Goal: Check status: Check status

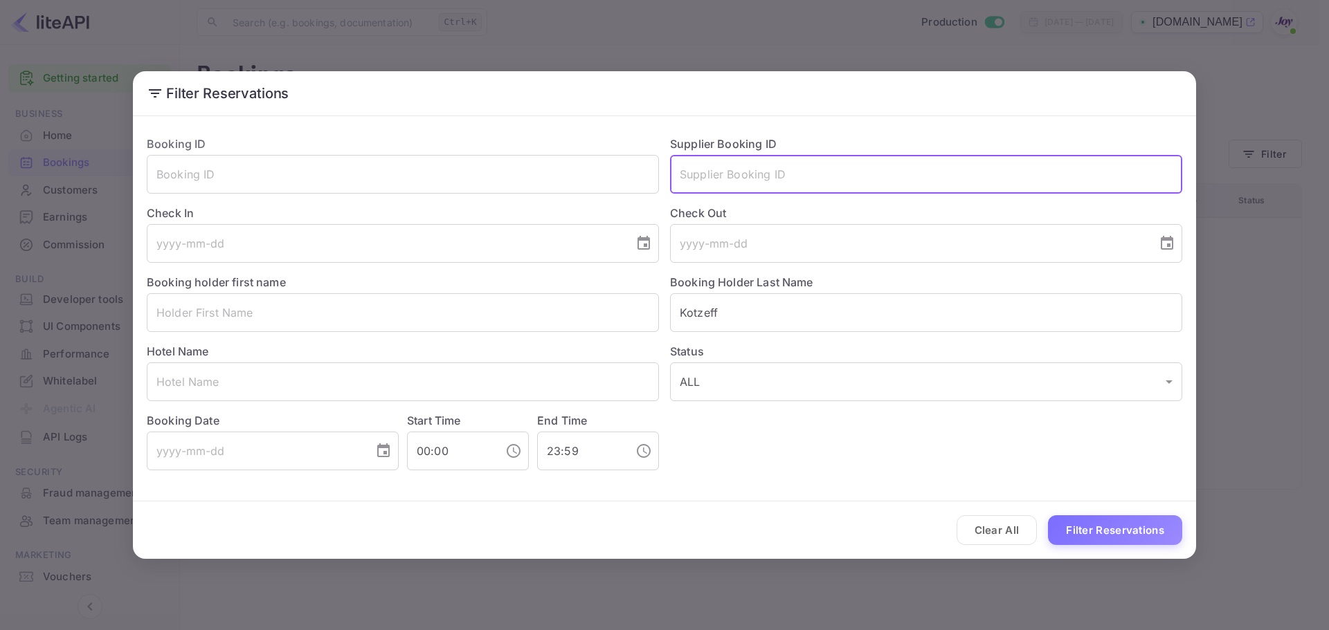
click at [846, 163] on input "text" at bounding box center [926, 174] width 512 height 39
paste input "71d94fa1d0"
type input "71d94fa1d0"
drag, startPoint x: 846, startPoint y: 163, endPoint x: 404, endPoint y: 210, distance: 444.8
click at [404, 210] on div "Booking ID ​ Supplier Booking ID 71d94fa1d0 ​ Check In ​ Check Out ​ Booking ho…" at bounding box center [659, 298] width 1046 height 346
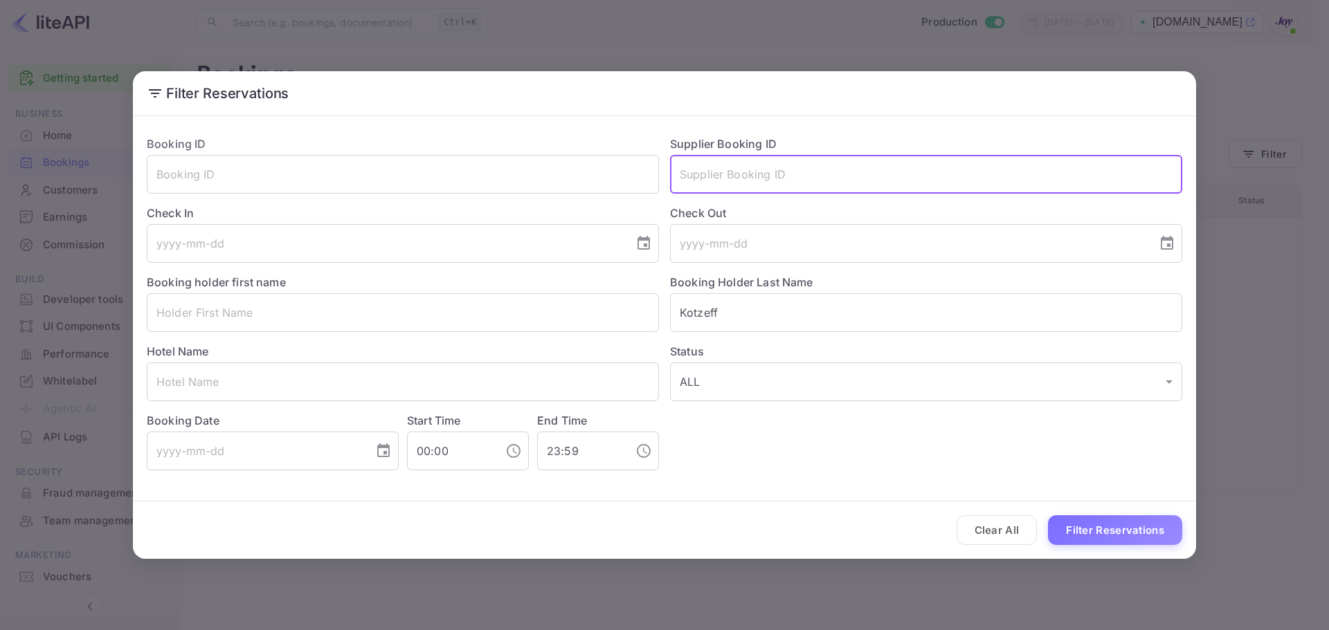
click at [727, 179] on input "text" at bounding box center [926, 174] width 512 height 39
paste input "8516034"
type input "8516034"
click at [1099, 536] on button "Filter Reservations" at bounding box center [1115, 531] width 134 height 30
drag, startPoint x: 782, startPoint y: 167, endPoint x: 400, endPoint y: 129, distance: 383.9
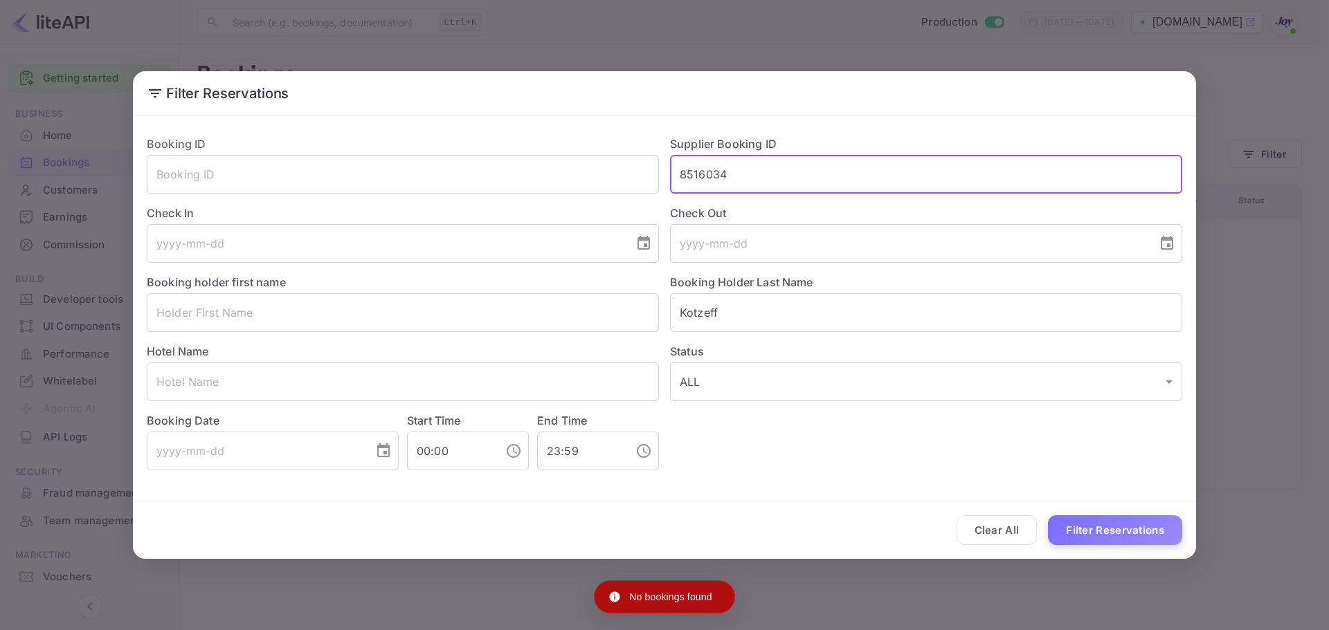
click at [425, 136] on div "Booking ID ​ Supplier Booking ID 8516034 ​ Check In ​ Check Out ​ Booking holde…" at bounding box center [659, 298] width 1046 height 346
click at [340, 170] on input "text" at bounding box center [403, 174] width 512 height 39
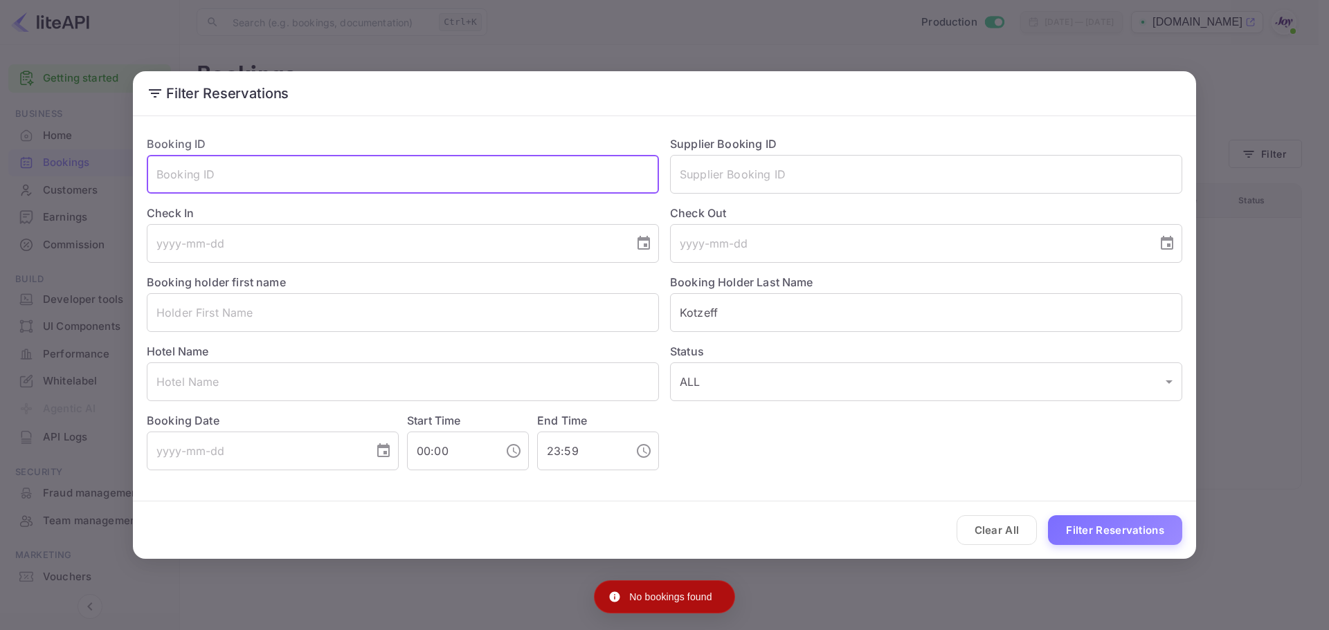
paste input "8516034"
type input "8516034"
click at [1121, 537] on button "Filter Reservations" at bounding box center [1115, 531] width 134 height 30
drag, startPoint x: 289, startPoint y: 178, endPoint x: 18, endPoint y: 176, distance: 270.6
click at [18, 176] on div "Filter Reservations Booking ID 8516034 ​ Supplier Booking ID ​ Check In ​ Check…" at bounding box center [664, 315] width 1329 height 630
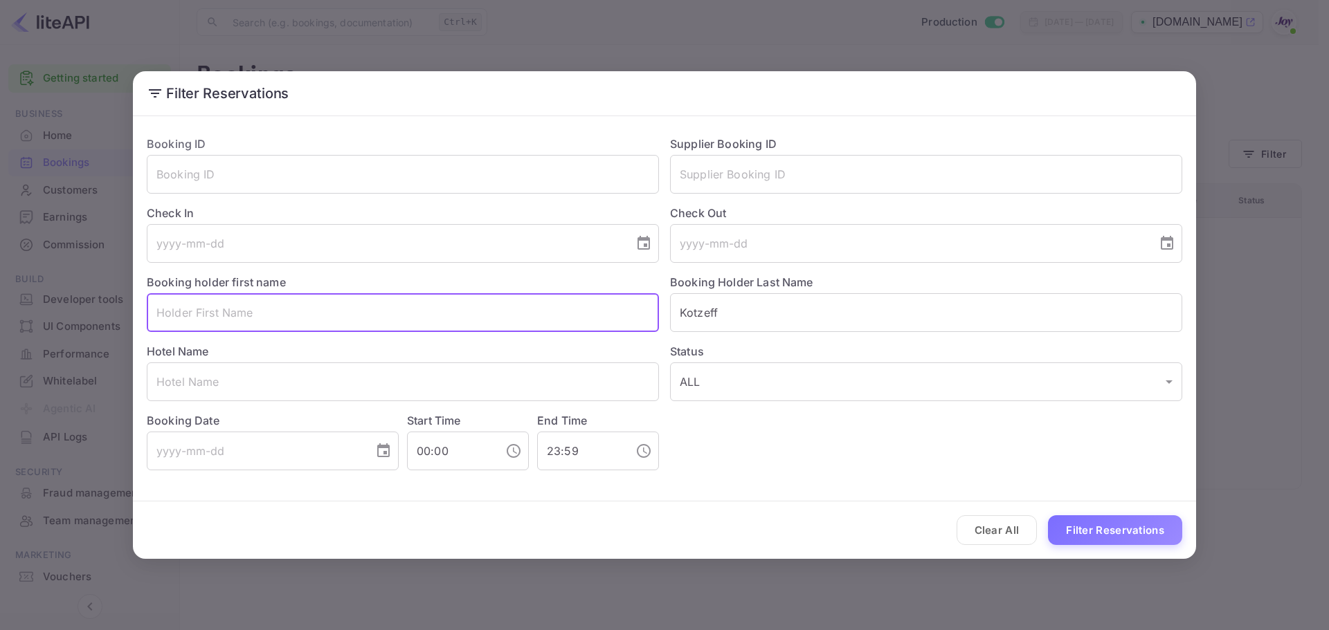
click at [224, 309] on input "text" at bounding box center [403, 312] width 512 height 39
paste input "[PERSON_NAME]"
drag, startPoint x: 253, startPoint y: 313, endPoint x: 200, endPoint y: 307, distance: 53.7
click at [200, 307] on input "[PERSON_NAME]" at bounding box center [403, 312] width 512 height 39
type input "[PERSON_NAME]"
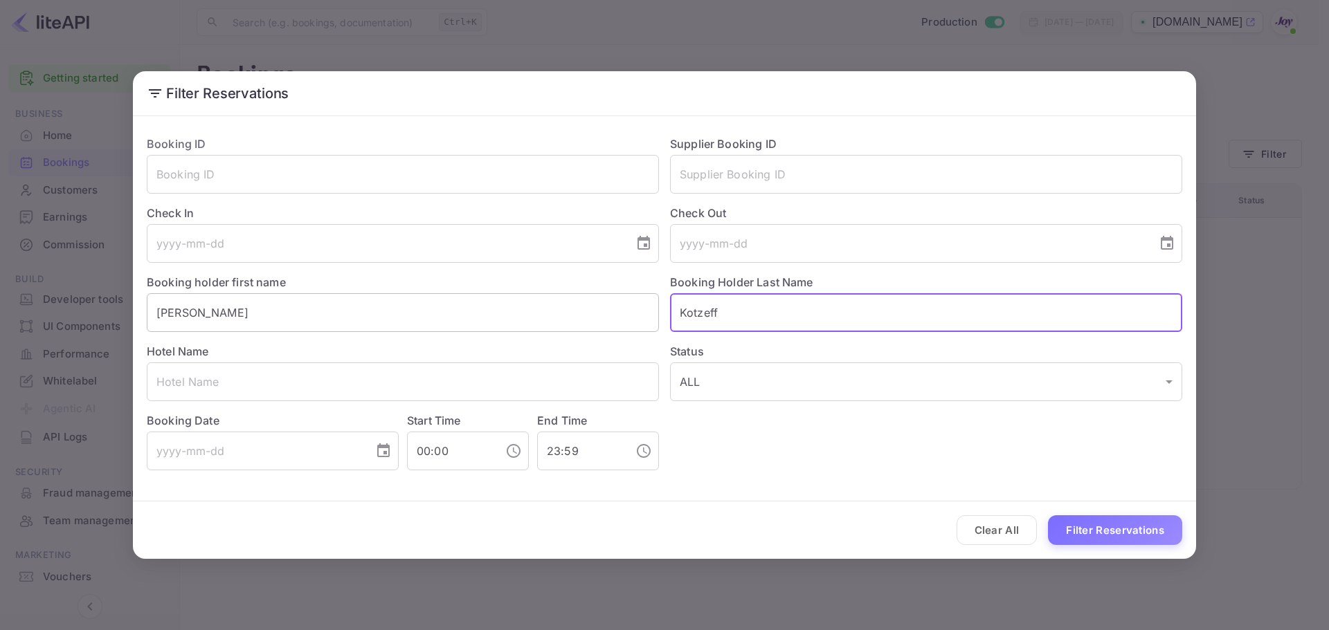
drag, startPoint x: 741, startPoint y: 314, endPoint x: 647, endPoint y: 314, distance: 93.4
click at [647, 314] on div "Booking ID ​ Supplier Booking ID ​ Check In ​ Check Out ​ Booking holder first …" at bounding box center [659, 298] width 1046 height 346
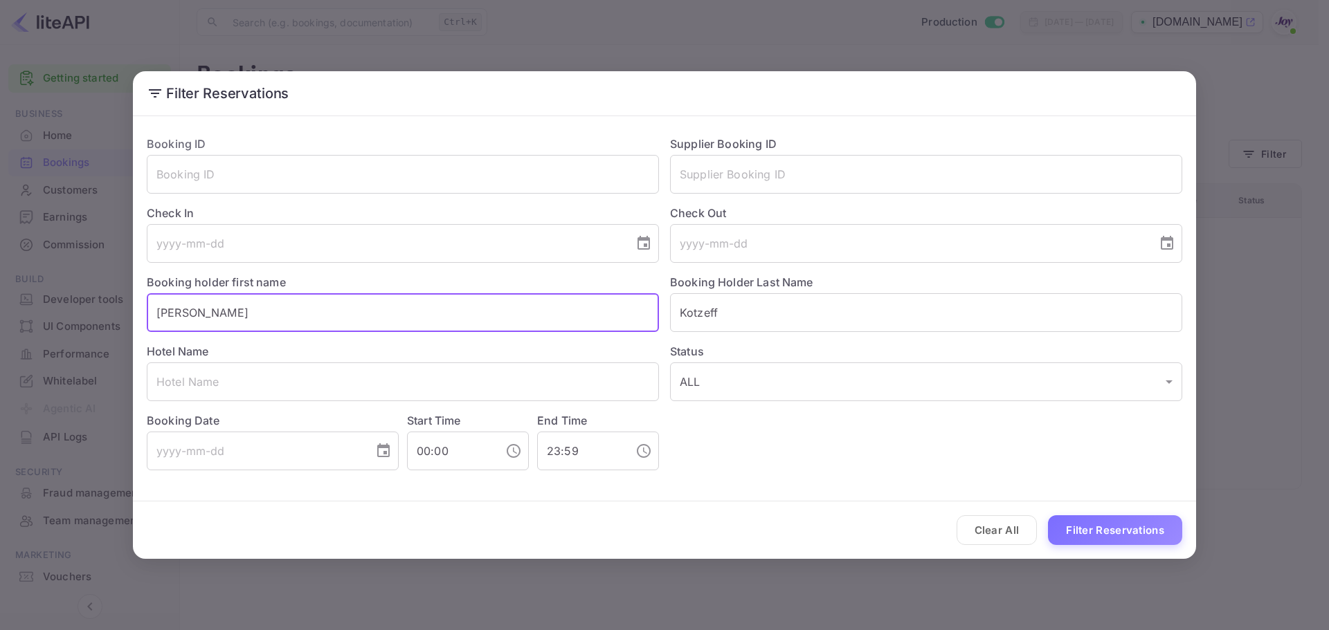
drag, startPoint x: 207, startPoint y: 322, endPoint x: -90, endPoint y: 271, distance: 301.2
click at [0, 271] on html "Getting started Business Home Bookings Customers New Earnings Commission Build …" at bounding box center [664, 315] width 1329 height 630
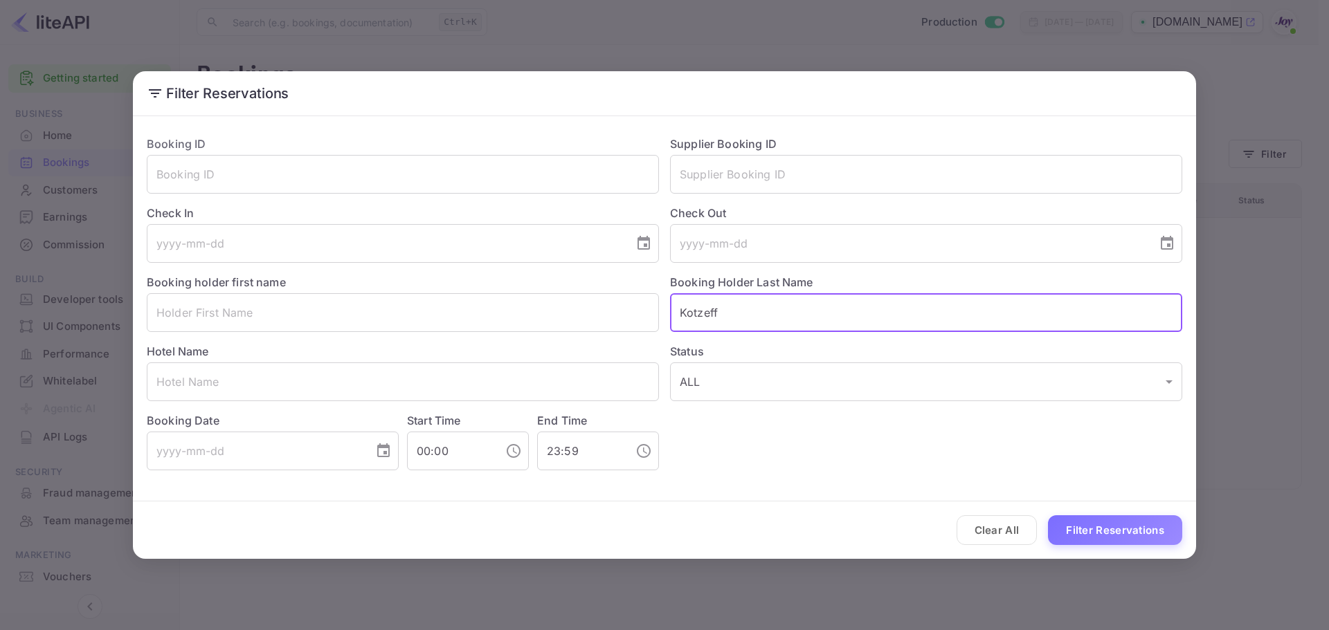
drag, startPoint x: 732, startPoint y: 316, endPoint x: 480, endPoint y: 280, distance: 254.4
click at [480, 280] on div "Booking ID ​ Supplier Booking ID ​ Check In ​ Check Out ​ Booking holder first …" at bounding box center [659, 298] width 1046 height 346
click at [720, 190] on input "text" at bounding box center [926, 174] width 512 height 39
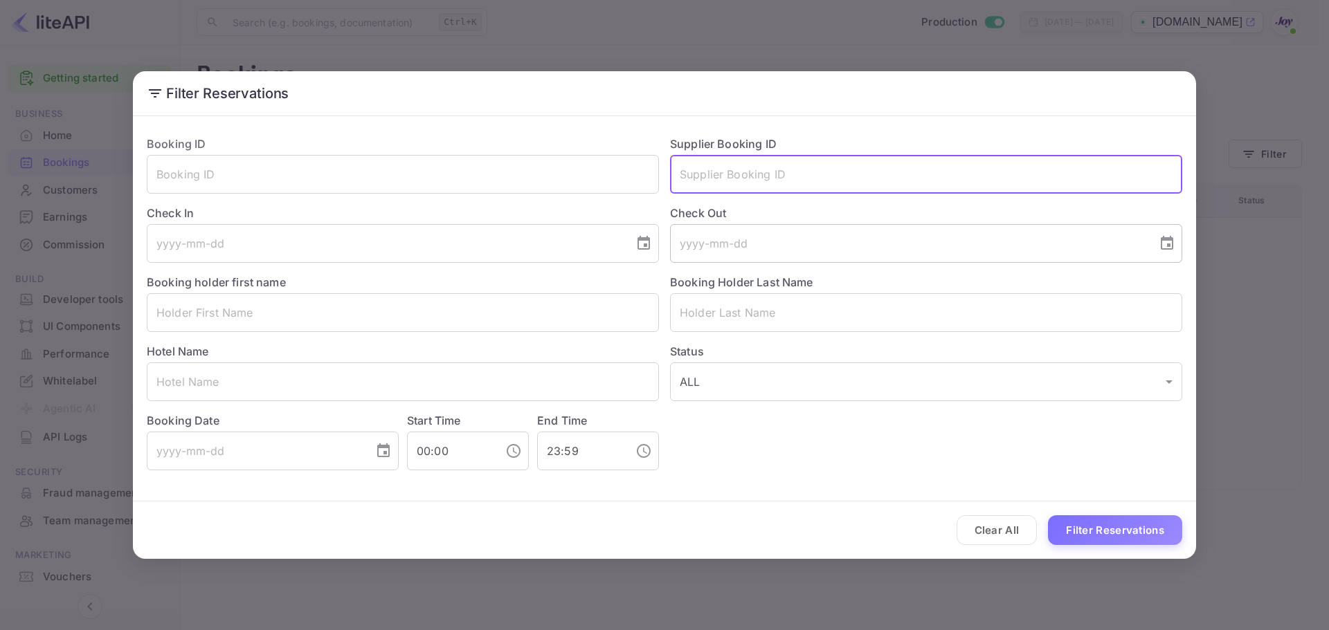
paste input "8516034"
type input "8516034"
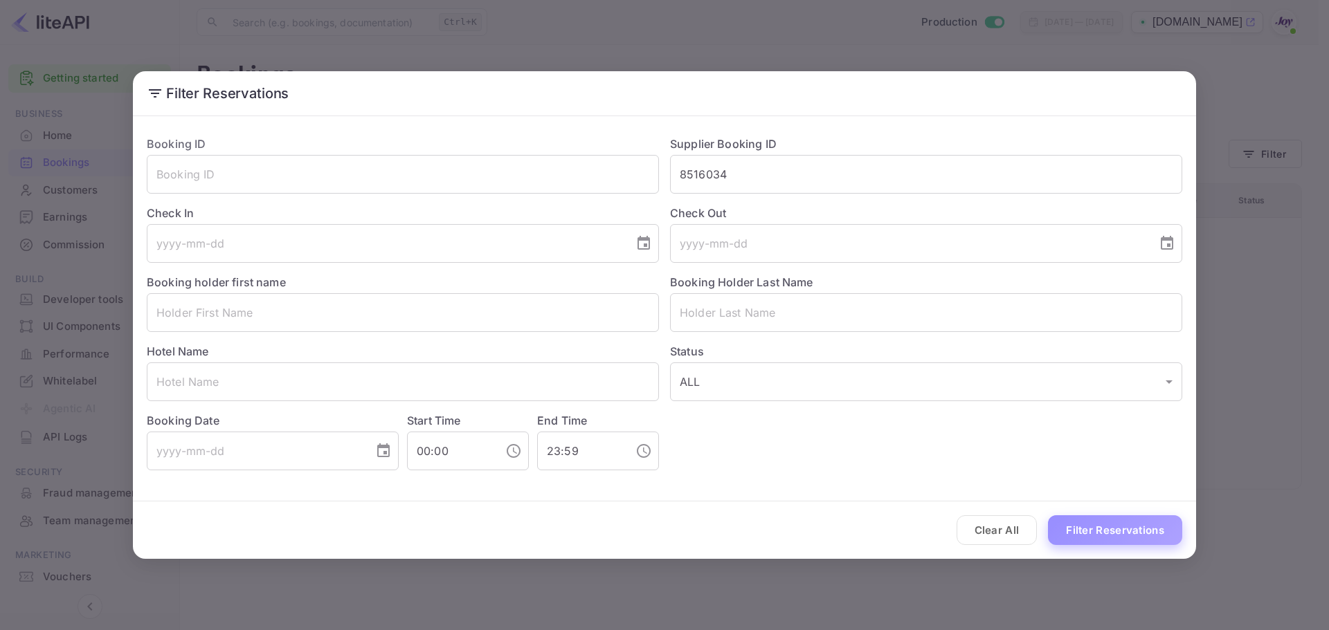
click at [1110, 529] on button "Filter Reservations" at bounding box center [1115, 531] width 134 height 30
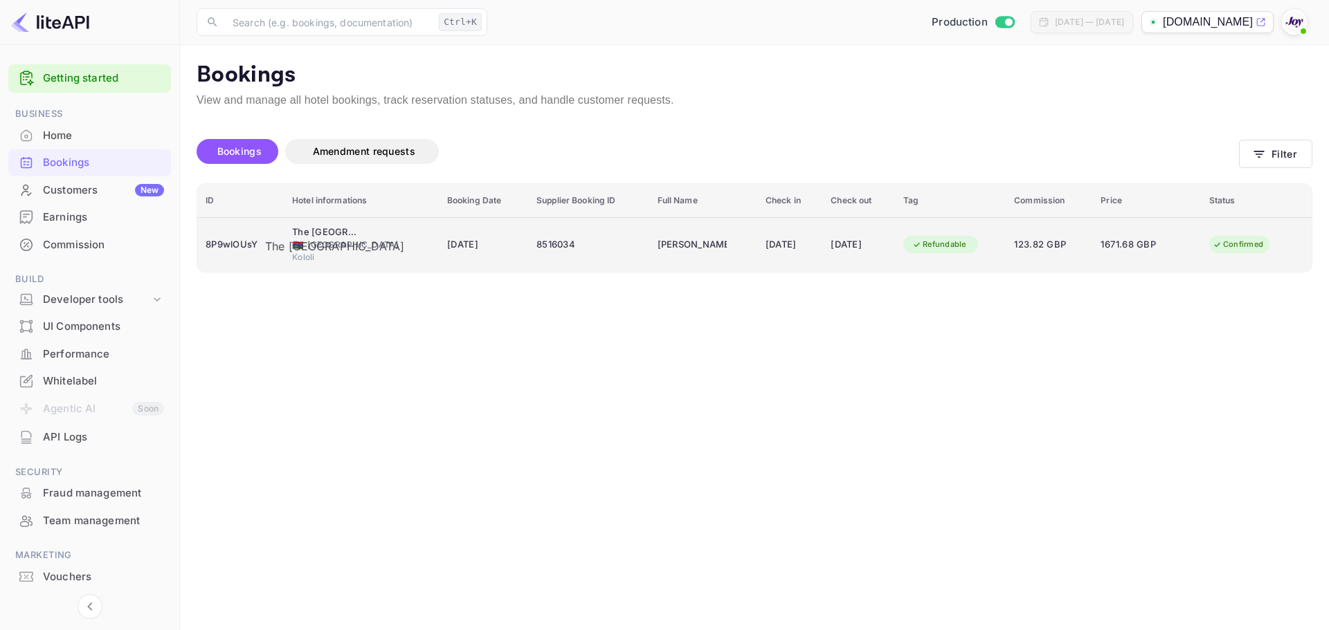
click at [318, 238] on div "The [GEOGRAPHIC_DATA]" at bounding box center [326, 233] width 69 height 14
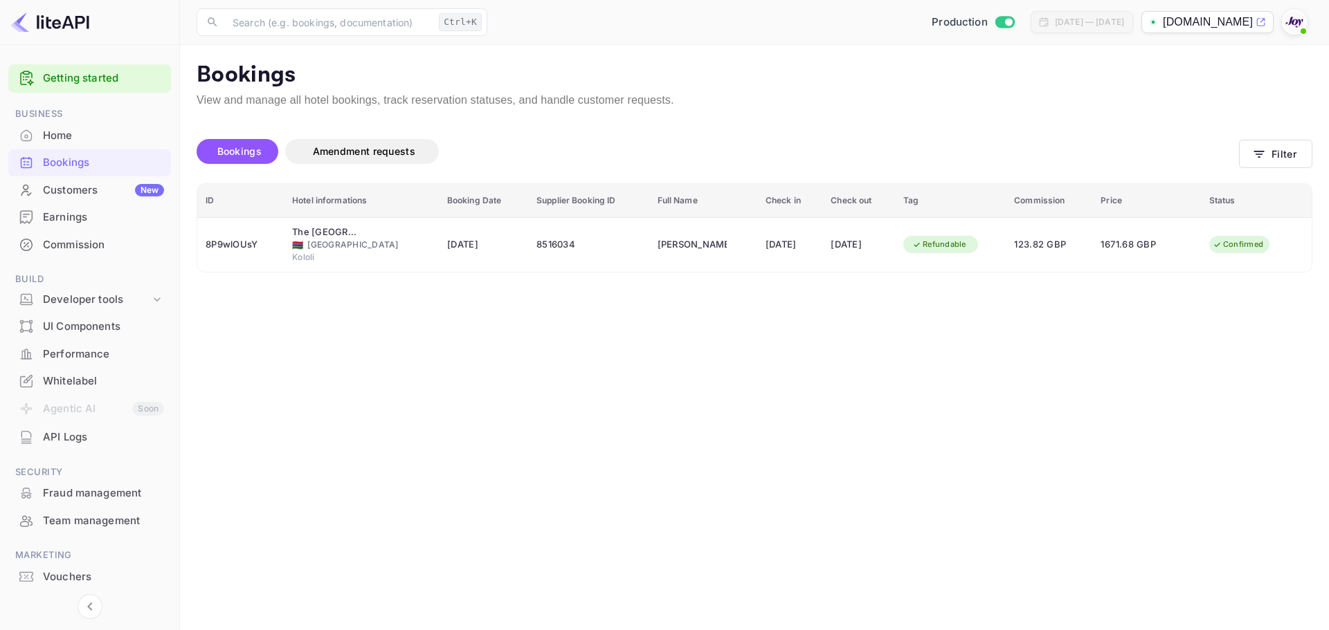
click at [1299, 151] on button "Filter" at bounding box center [1275, 154] width 73 height 28
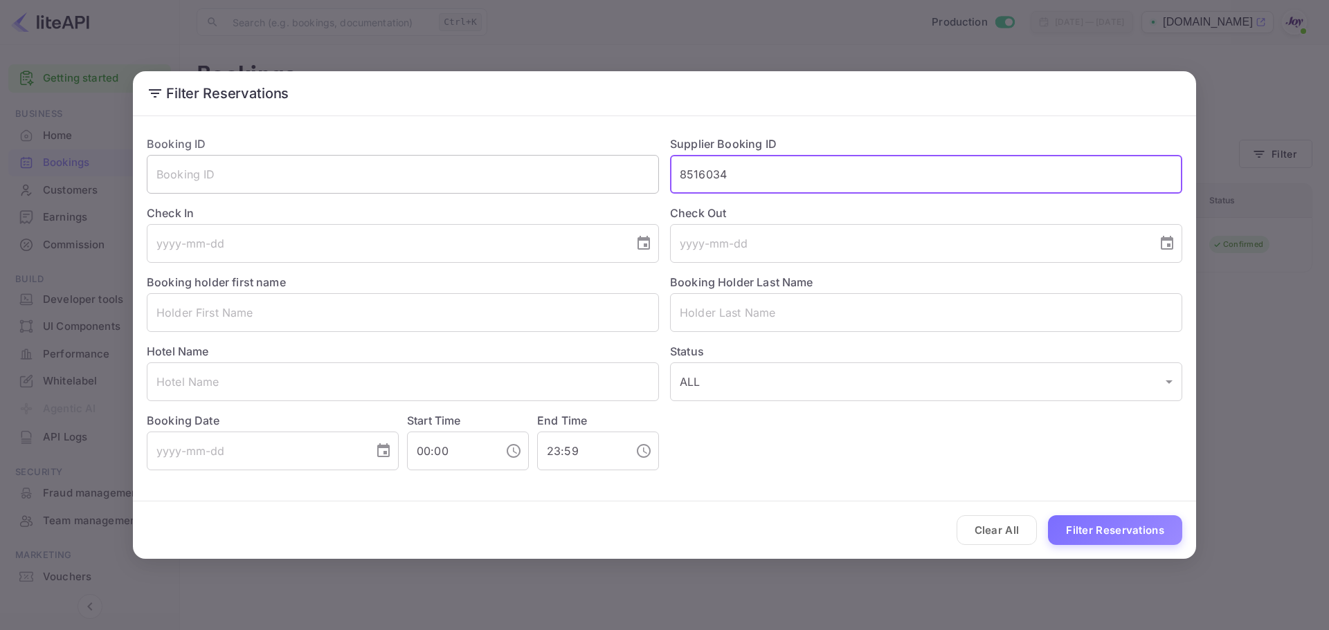
drag, startPoint x: 753, startPoint y: 170, endPoint x: 588, endPoint y: 182, distance: 165.8
click at [588, 181] on div "Booking ID ​ Supplier Booking ID 8516034 ​ Check In ​ Check Out ​ Booking holde…" at bounding box center [659, 298] width 1046 height 346
paste input "406561"
type input "8406561"
click at [1086, 542] on button "Filter Reservations" at bounding box center [1115, 531] width 134 height 30
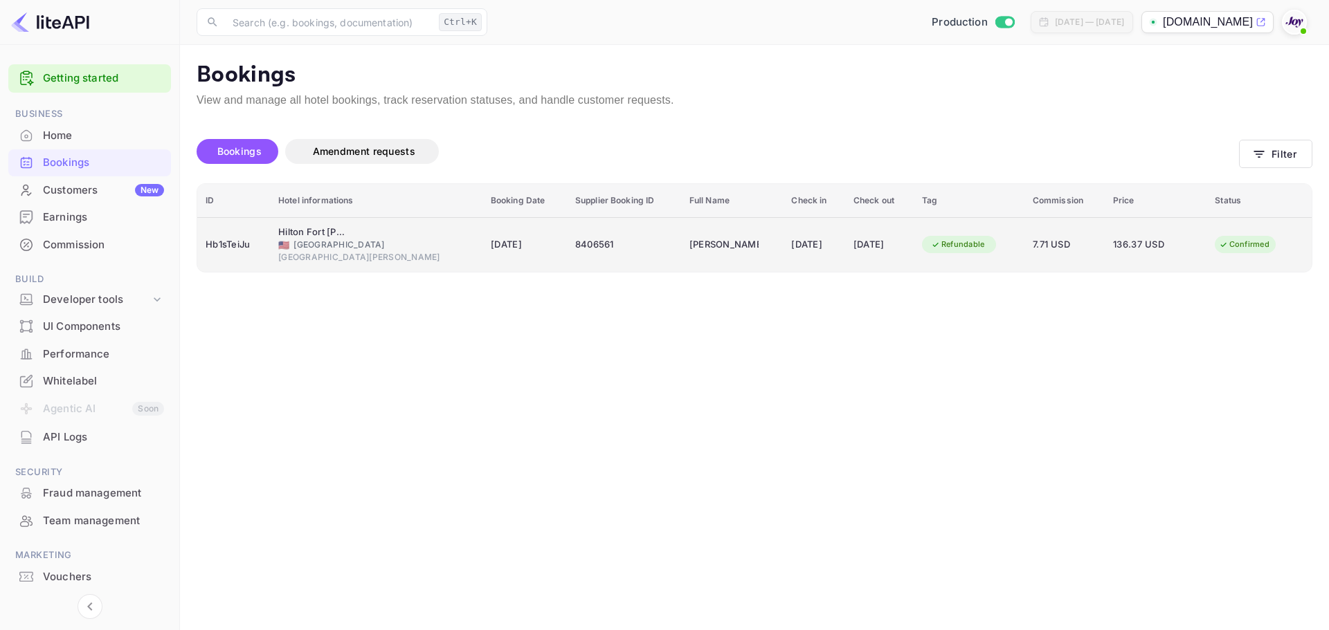
click at [274, 247] on td "Hilton Fort [PERSON_NAME] at the [GEOGRAPHIC_DATA][PERSON_NAME] 🇺🇸 [GEOGRAPHIC_…" at bounding box center [376, 244] width 212 height 55
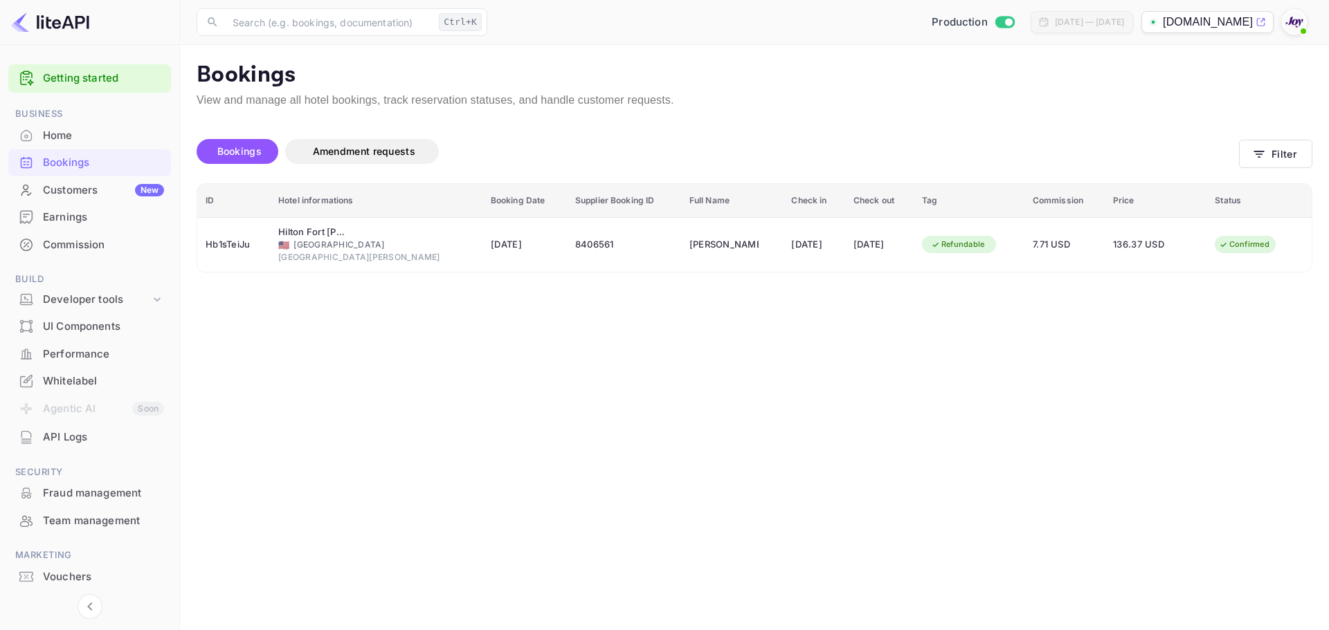
drag, startPoint x: 829, startPoint y: 81, endPoint x: 553, endPoint y: 1, distance: 287.6
